Goal: Task Accomplishment & Management: Complete application form

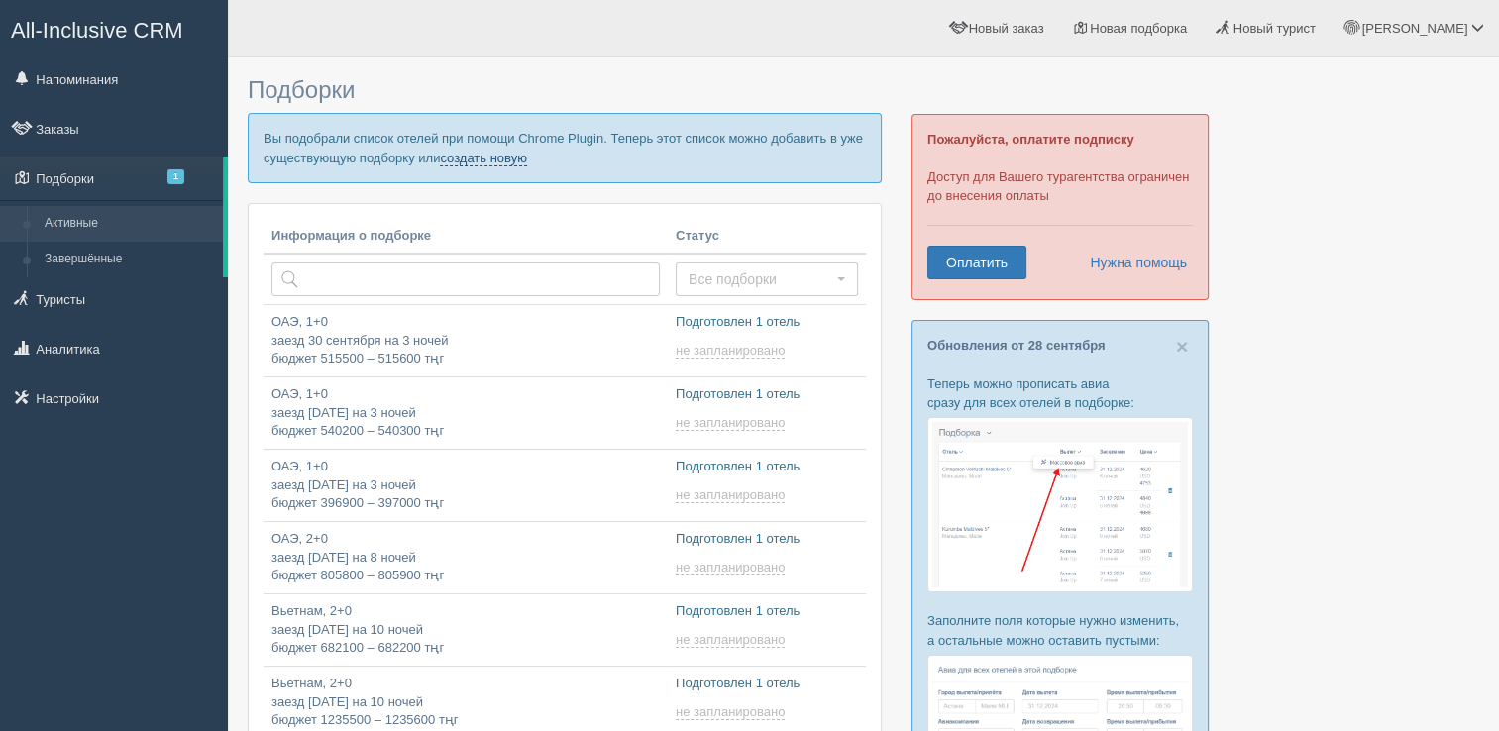
click at [523, 161] on link "создать новую" at bounding box center [483, 159] width 87 height 16
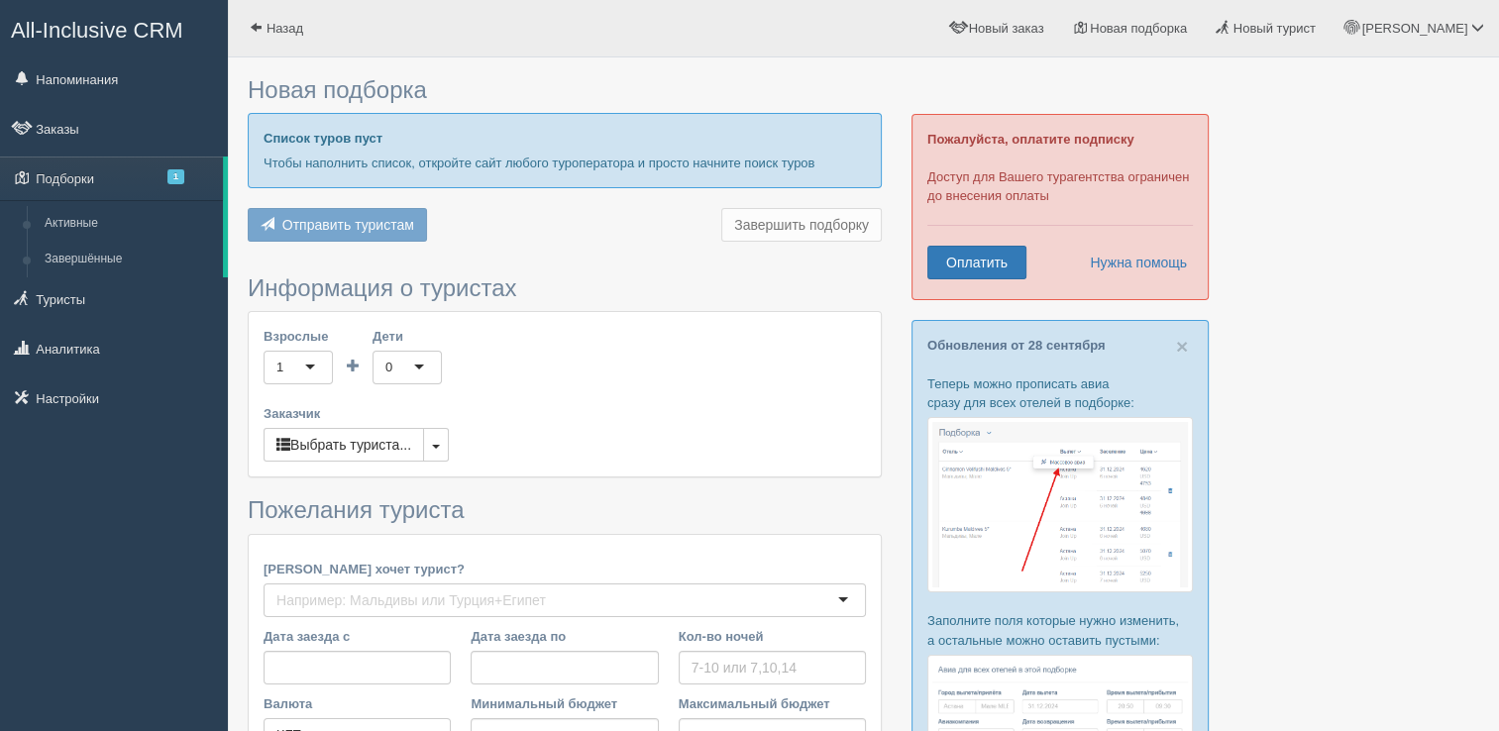
type input "8"
type input "428700"
type input "428800"
